Goal: Task Accomplishment & Management: Manage account settings

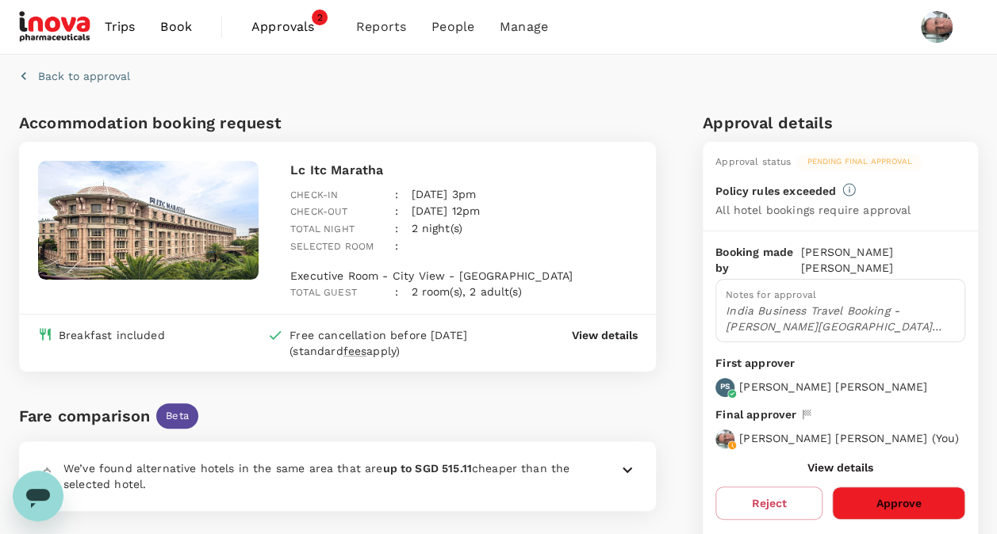
click at [902, 487] on button "Approve" at bounding box center [898, 503] width 133 height 33
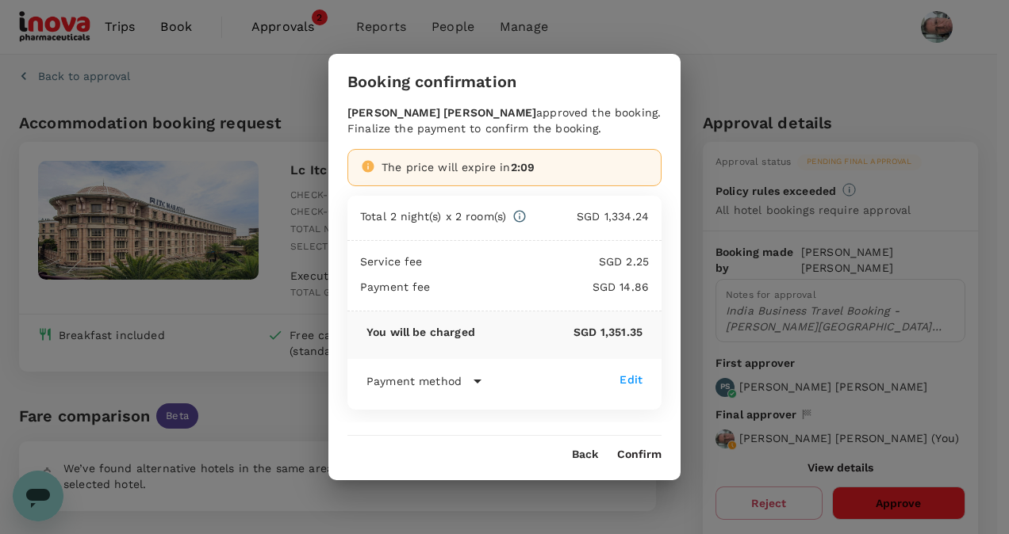
click at [649, 454] on button "Confirm" at bounding box center [639, 455] width 44 height 13
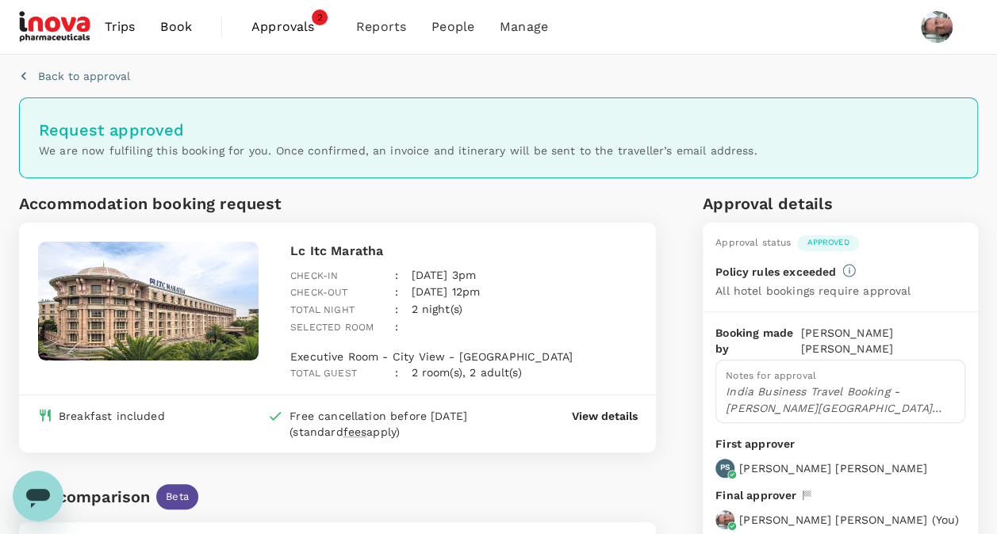
click at [281, 26] on span "Approvals" at bounding box center [290, 26] width 79 height 19
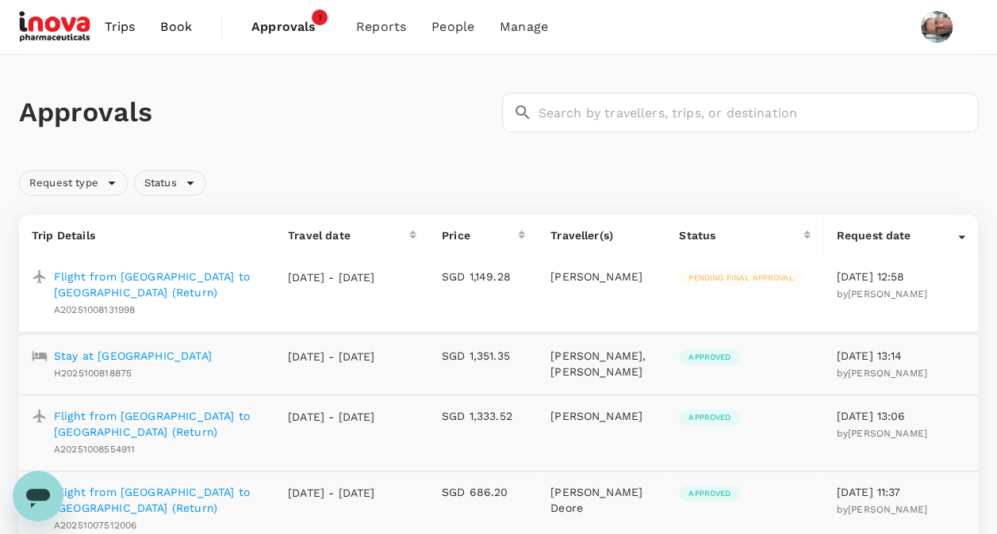
click at [217, 278] on p "Flight from [GEOGRAPHIC_DATA] to [GEOGRAPHIC_DATA] (Return)" at bounding box center [158, 285] width 209 height 32
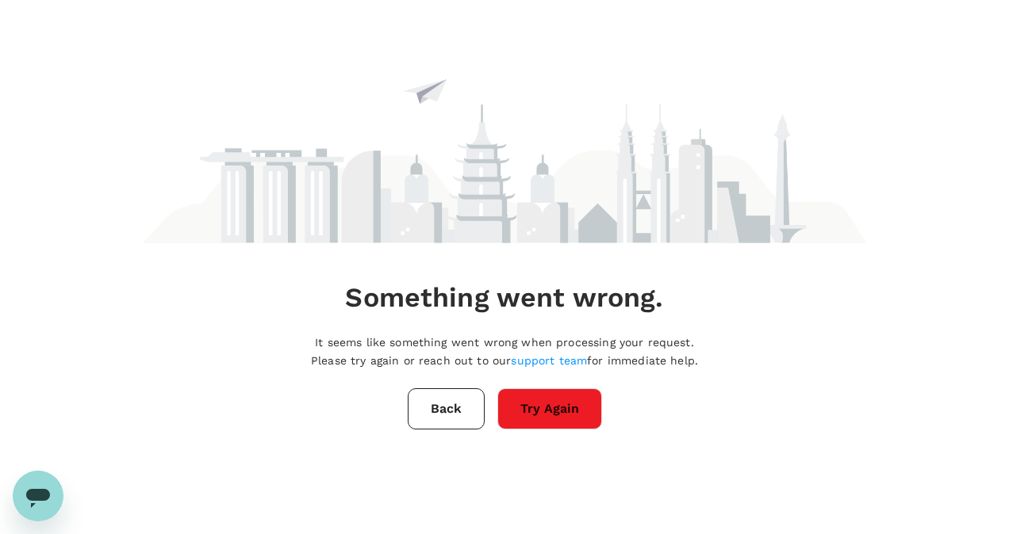
click at [546, 400] on button "Try Again" at bounding box center [549, 409] width 105 height 41
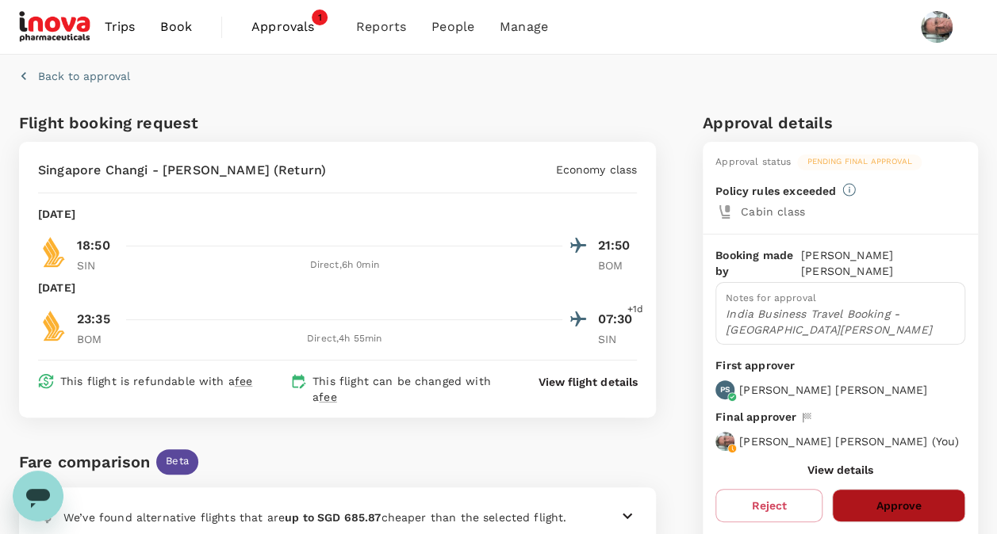
click at [903, 497] on button "Approve" at bounding box center [898, 505] width 133 height 33
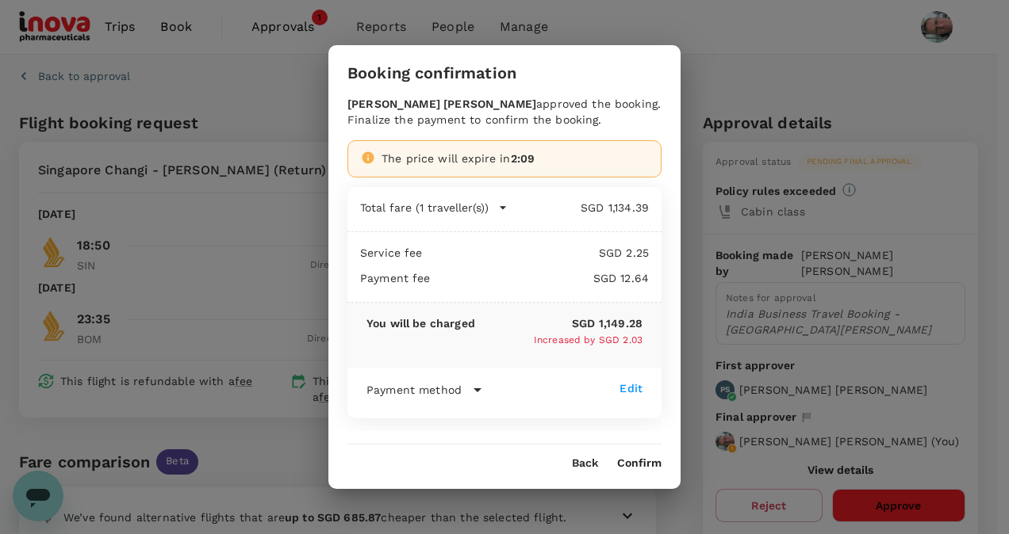
click at [644, 463] on button "Confirm" at bounding box center [639, 464] width 44 height 13
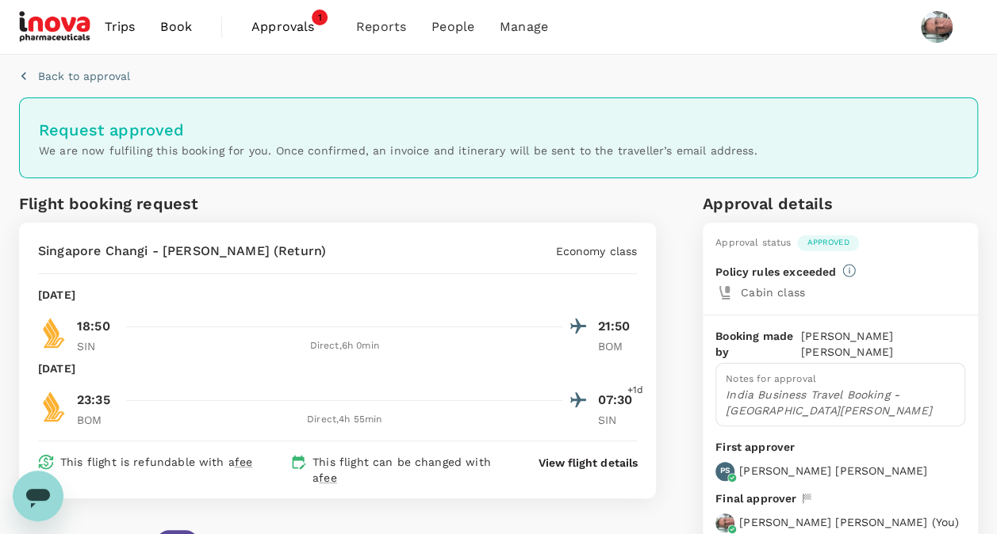
scroll to position [79, 0]
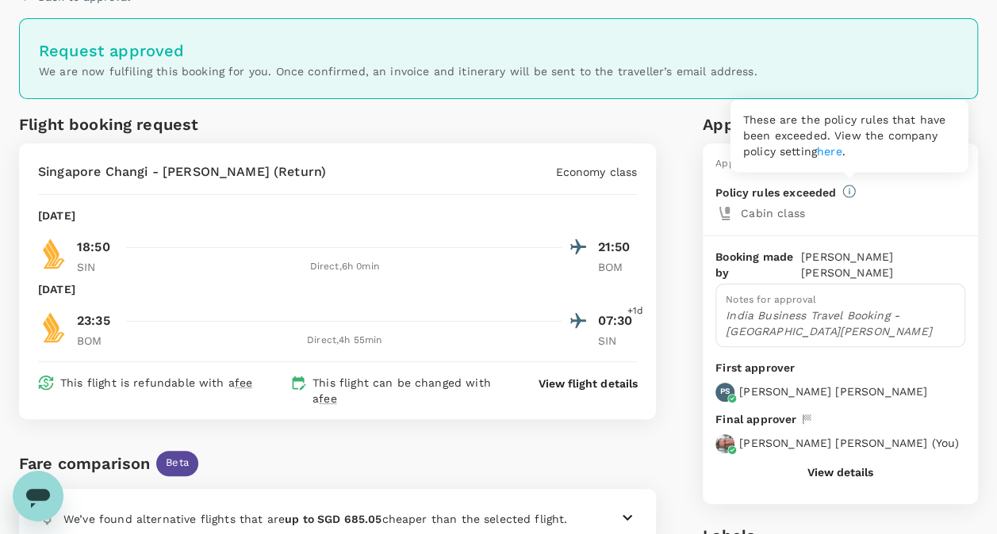
click at [846, 189] on icon at bounding box center [848, 191] width 13 height 13
click at [831, 151] on link "here" at bounding box center [829, 151] width 25 height 13
